Goal: Task Accomplishment & Management: Manage account settings

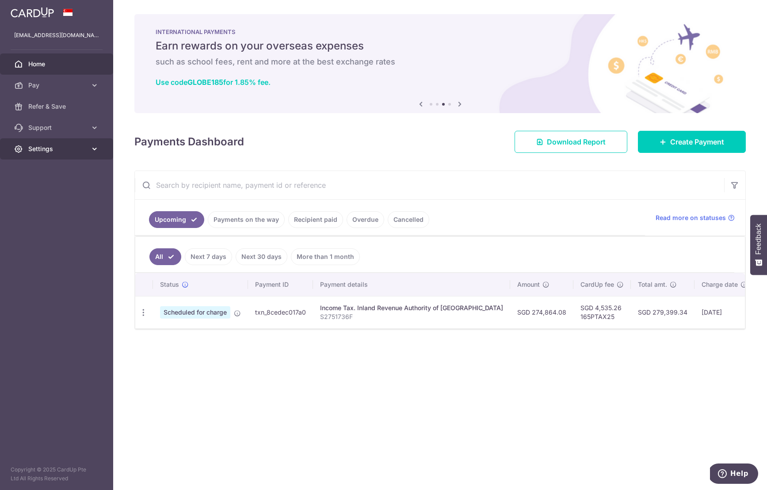
click at [96, 148] on icon at bounding box center [94, 149] width 9 height 9
click at [45, 191] on span "Logout" at bounding box center [57, 191] width 58 height 9
